Goal: Transaction & Acquisition: Purchase product/service

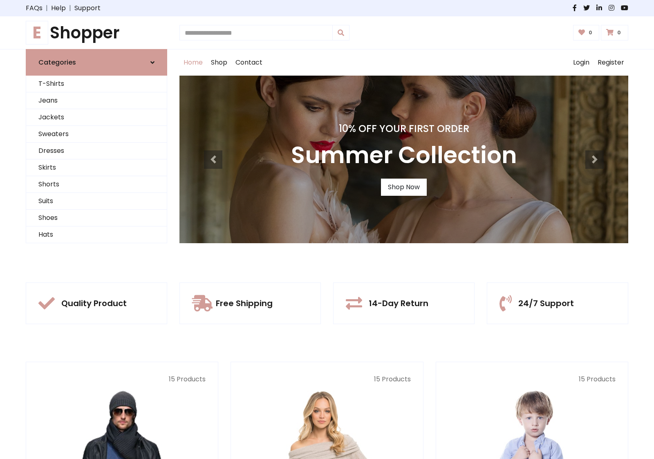
click at [327, 229] on div "10% Off Your First Order Summer Collection Shop Now" at bounding box center [403, 160] width 449 height 168
click at [404, 187] on link "Shop Now" at bounding box center [404, 187] width 46 height 17
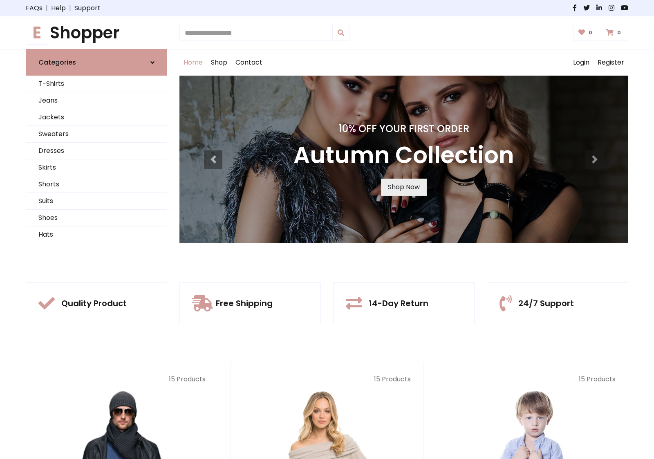
click at [404, 187] on link "Shop Now" at bounding box center [404, 187] width 46 height 17
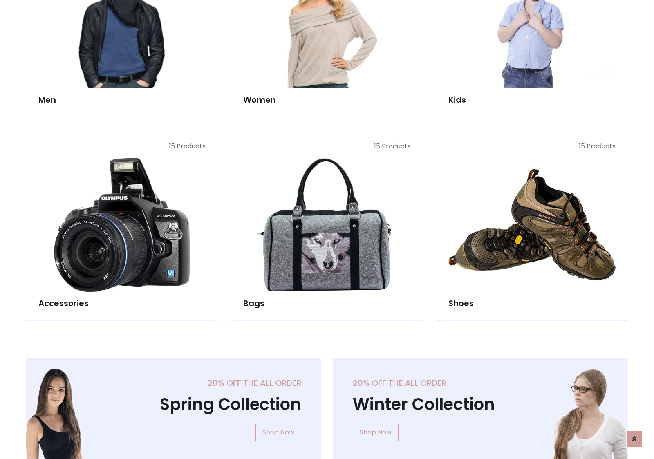
scroll to position [815, 0]
